Goal: Task Accomplishment & Management: Manage account settings

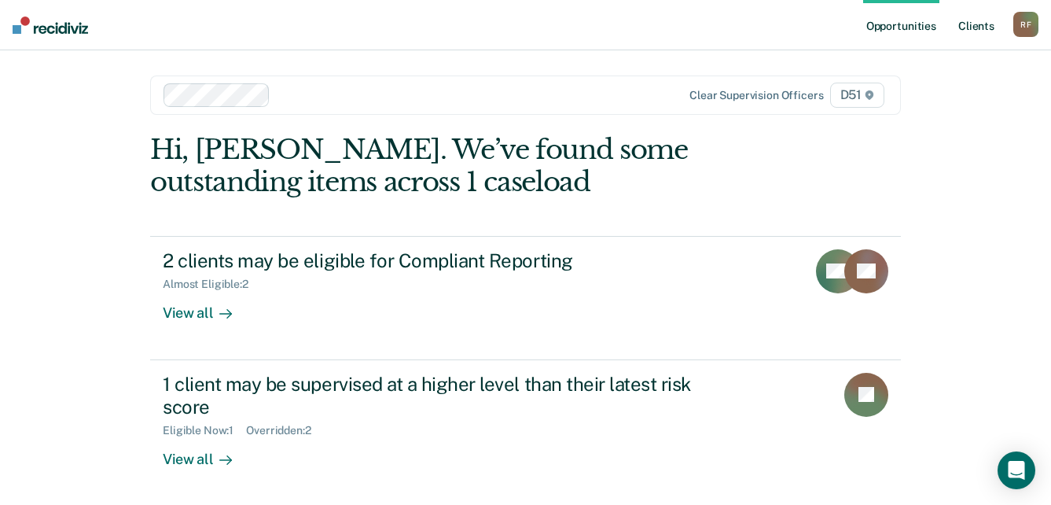
click at [977, 28] on link "Client s" at bounding box center [976, 25] width 42 height 50
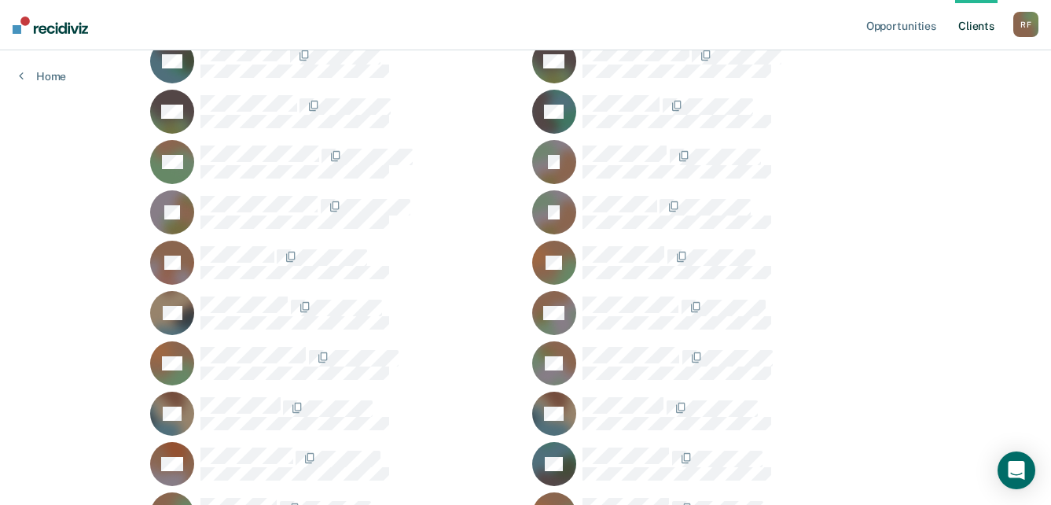
scroll to position [1022, 0]
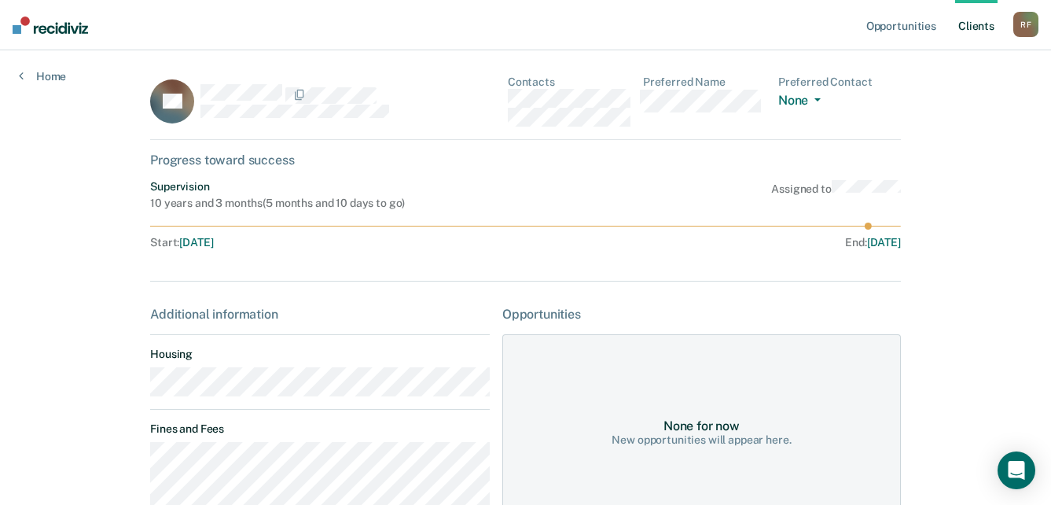
click at [507, 95] on div "QL Contacts Preferred Name Preferred Contact None Call Text Email None" at bounding box center [525, 107] width 751 height 64
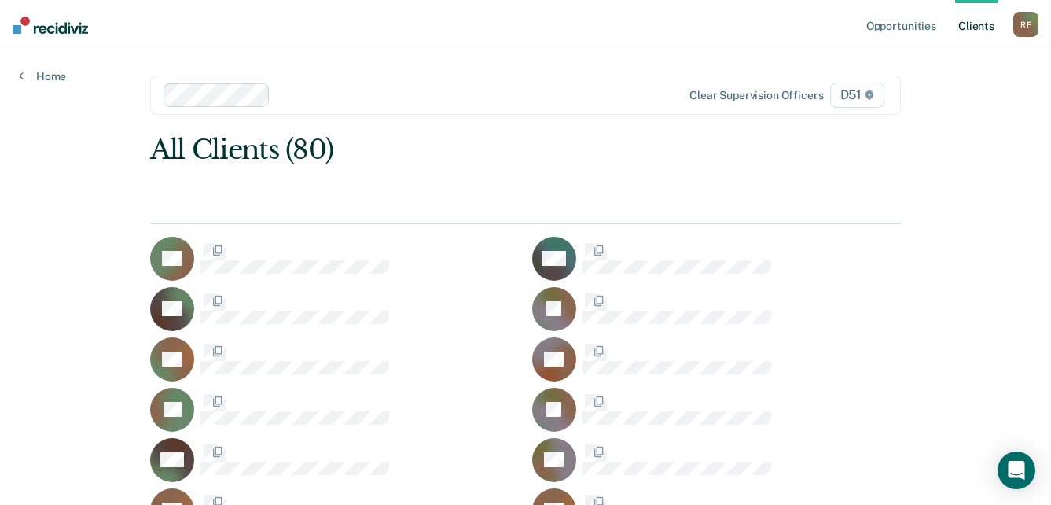
scroll to position [1022, 0]
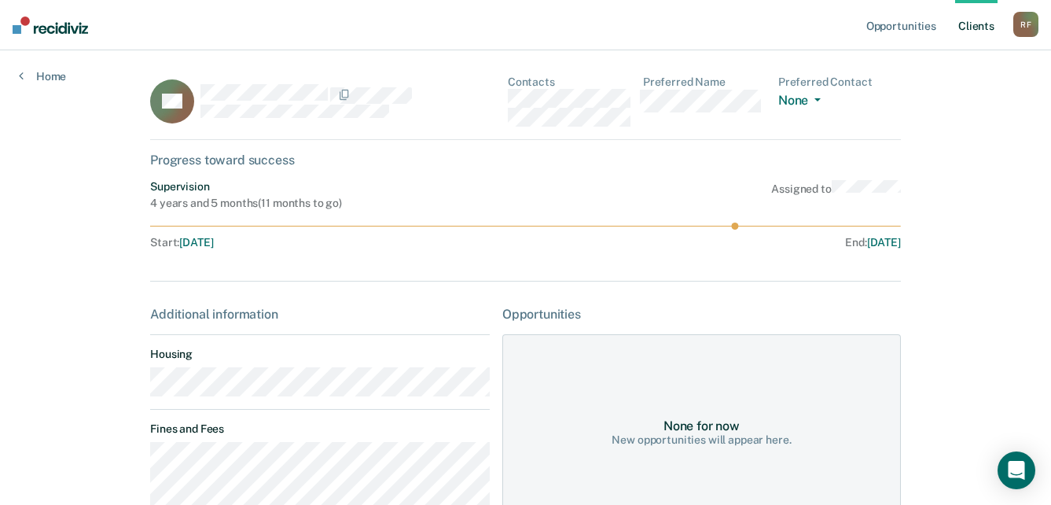
click at [131, 386] on main "CA Contacts Preferred Name Preferred Contact None Call Text Email None Progress…" at bounding box center [525, 381] width 788 height 663
click at [508, 104] on div "CA Contacts Preferred Name Preferred Contact None Call Text Email None" at bounding box center [525, 107] width 751 height 64
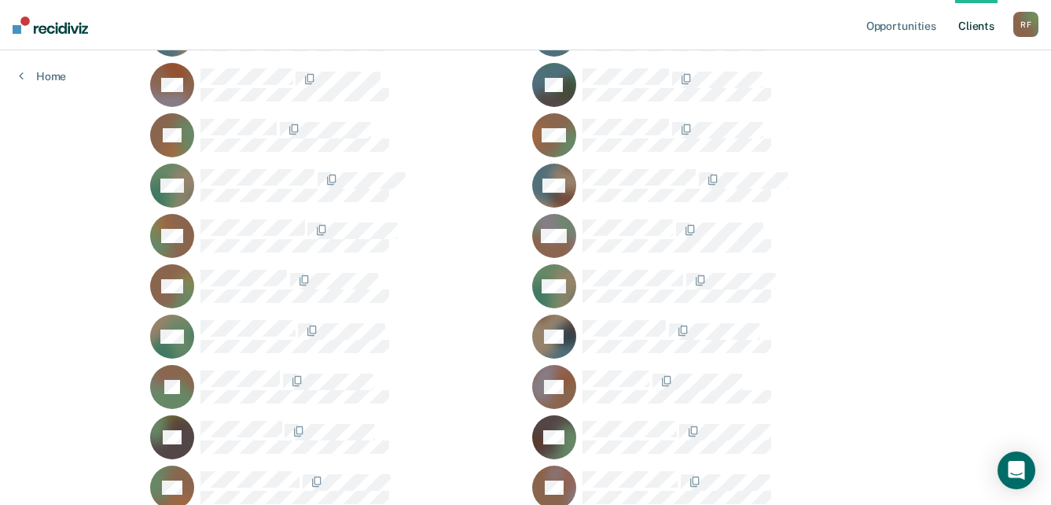
scroll to position [1415, 0]
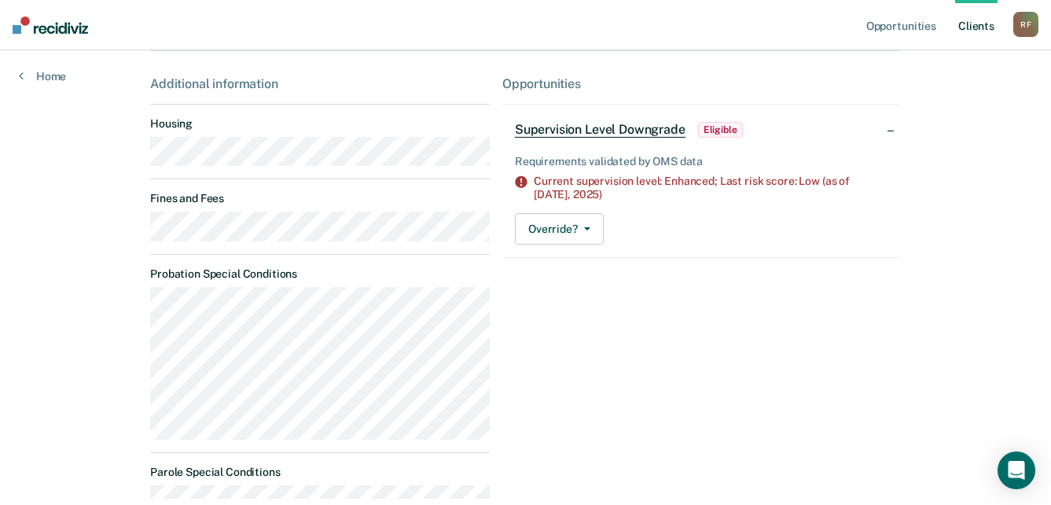
scroll to position [236, 0]
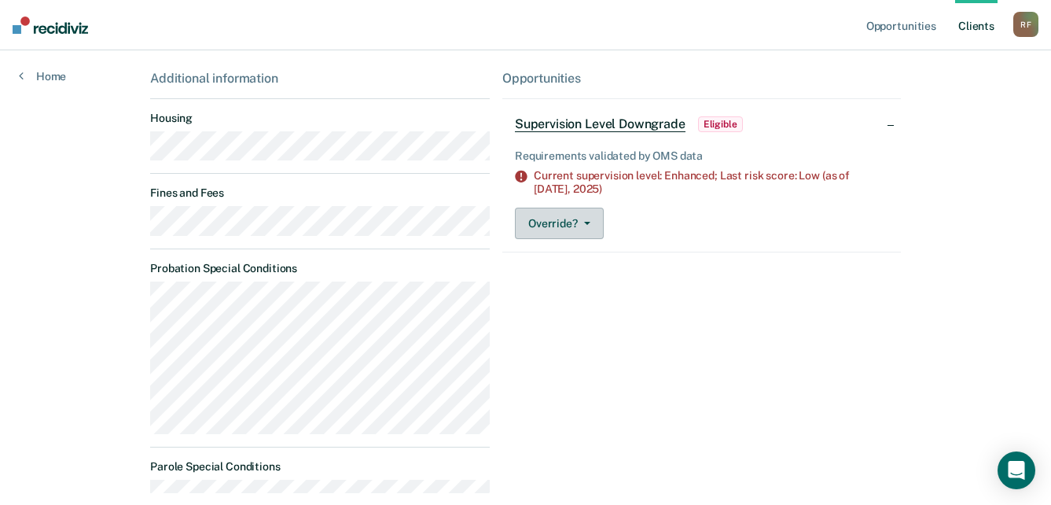
click at [586, 223] on button "Override?" at bounding box center [559, 222] width 89 height 31
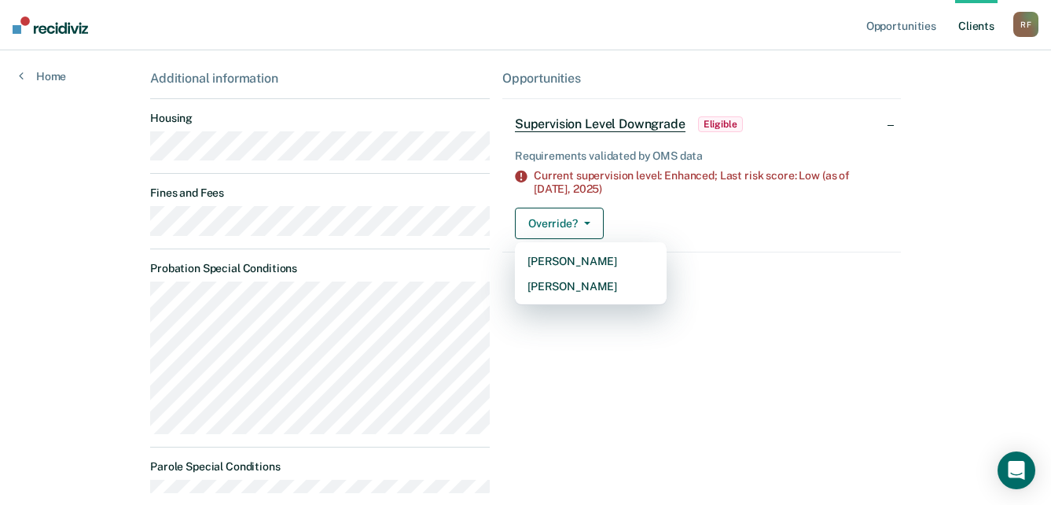
click at [702, 229] on div "Override? Mark Pending Mark Overridden" at bounding box center [701, 222] width 373 height 31
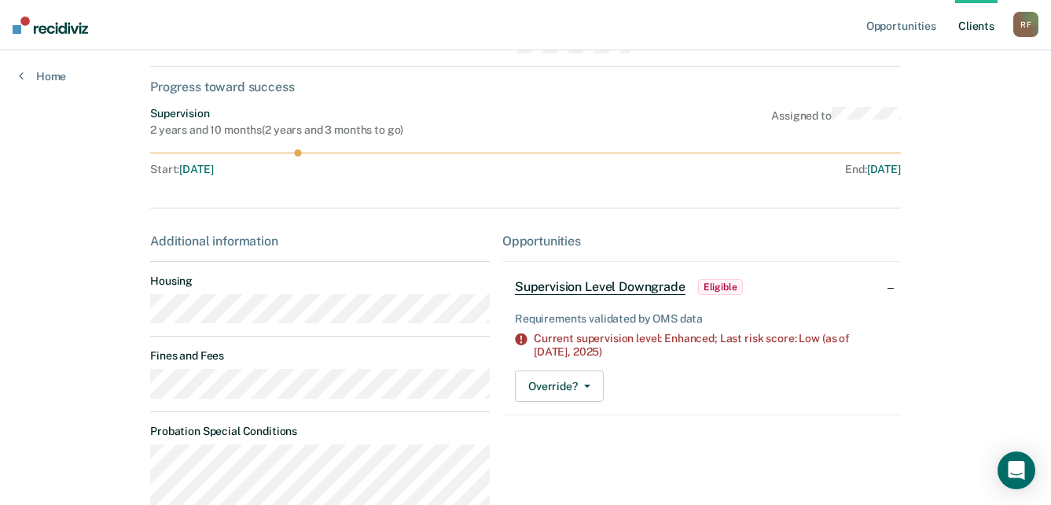
scroll to position [0, 0]
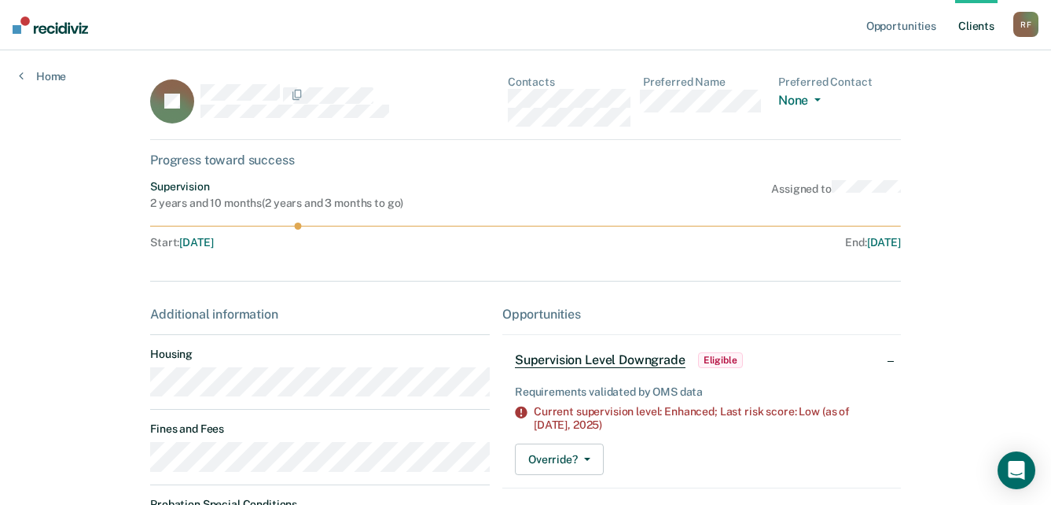
click at [509, 101] on div "JP Contacts Preferred Name Preferred Contact None Call Text Email None" at bounding box center [525, 107] width 751 height 64
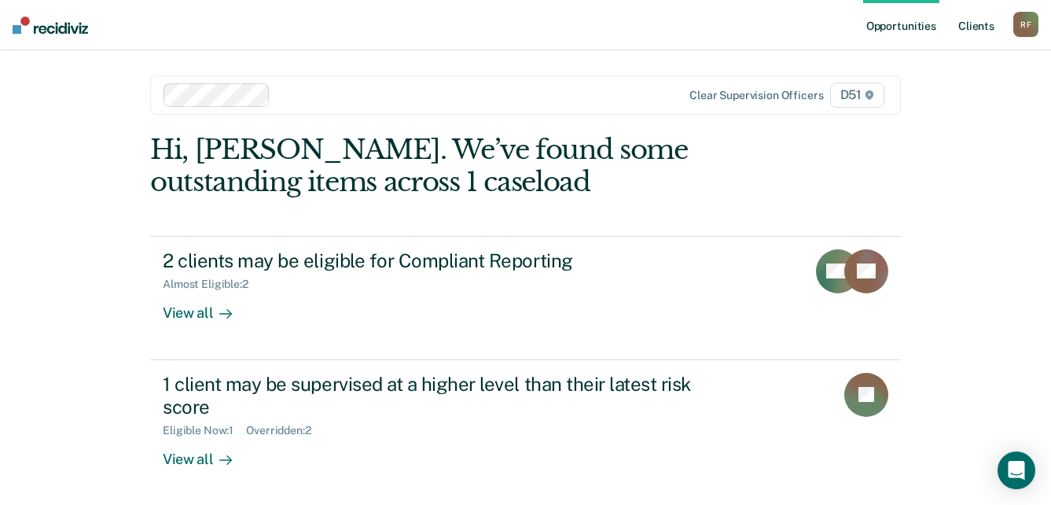
click at [979, 28] on link "Client s" at bounding box center [976, 25] width 42 height 50
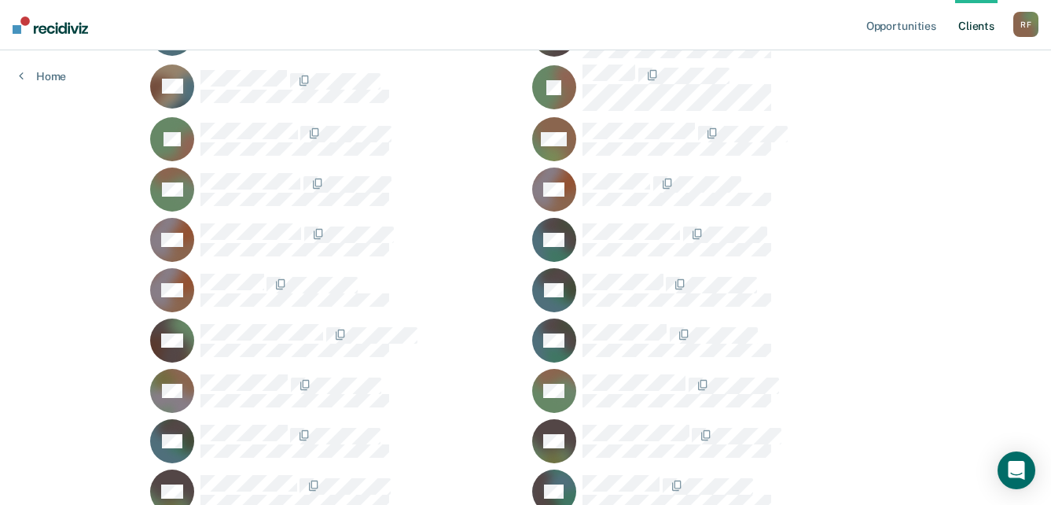
scroll to position [629, 0]
